Goal: Task Accomplishment & Management: Use online tool/utility

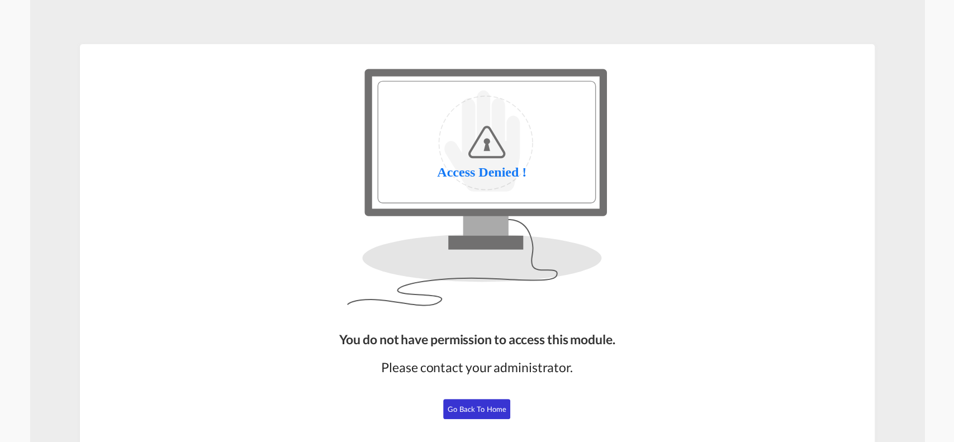
click at [468, 401] on button "Go Back to Home" at bounding box center [476, 409] width 67 height 20
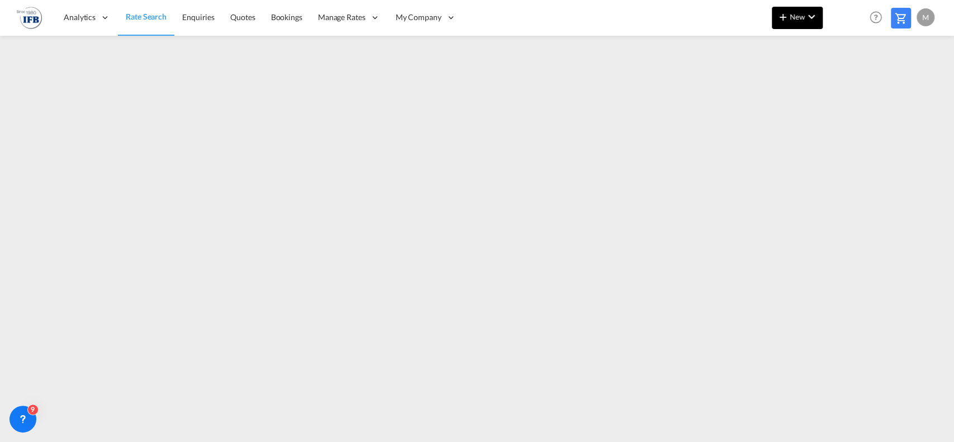
click at [799, 16] on span "New" at bounding box center [797, 16] width 42 height 9
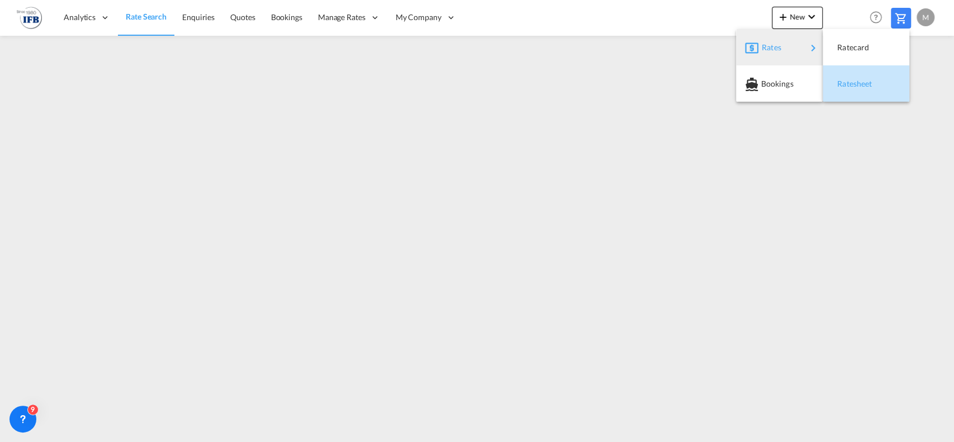
click at [849, 78] on div "Ratesheet" at bounding box center [857, 84] width 41 height 28
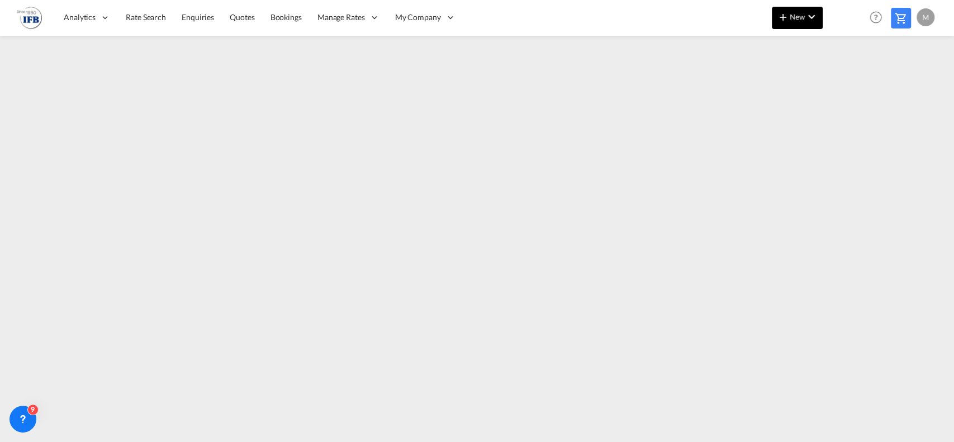
click at [808, 18] on md-icon "icon-chevron-down" at bounding box center [810, 16] width 13 height 13
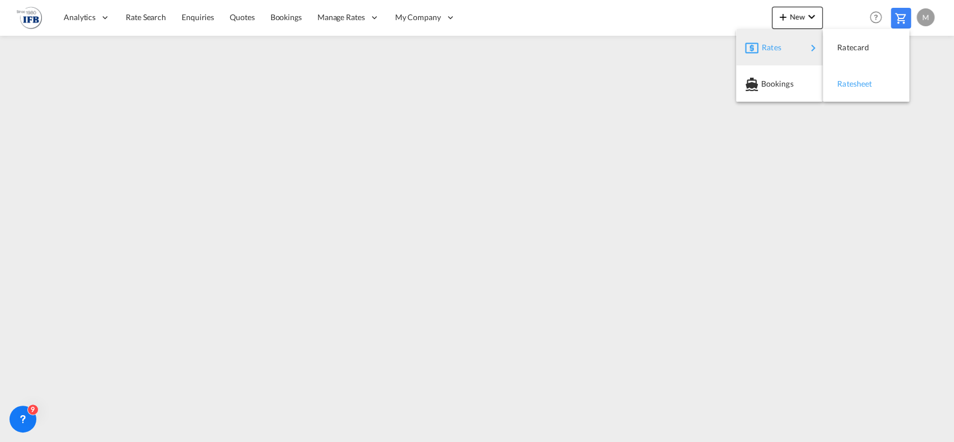
click at [861, 90] on div "Ratesheet" at bounding box center [857, 84] width 41 height 28
